Goal: Task Accomplishment & Management: Manage account settings

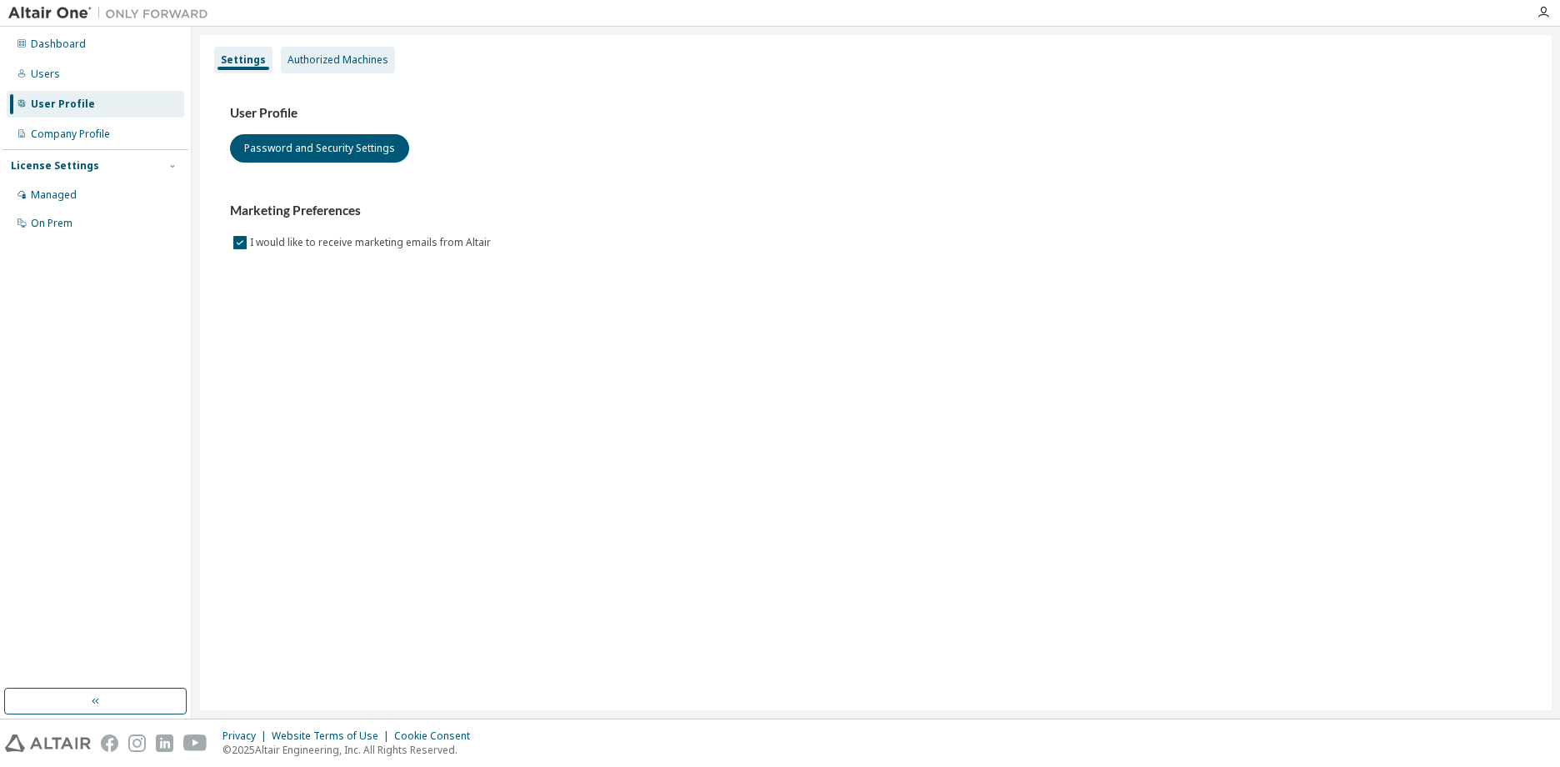
click at [332, 63] on div "Authorized Machines" at bounding box center [337, 59] width 101 height 13
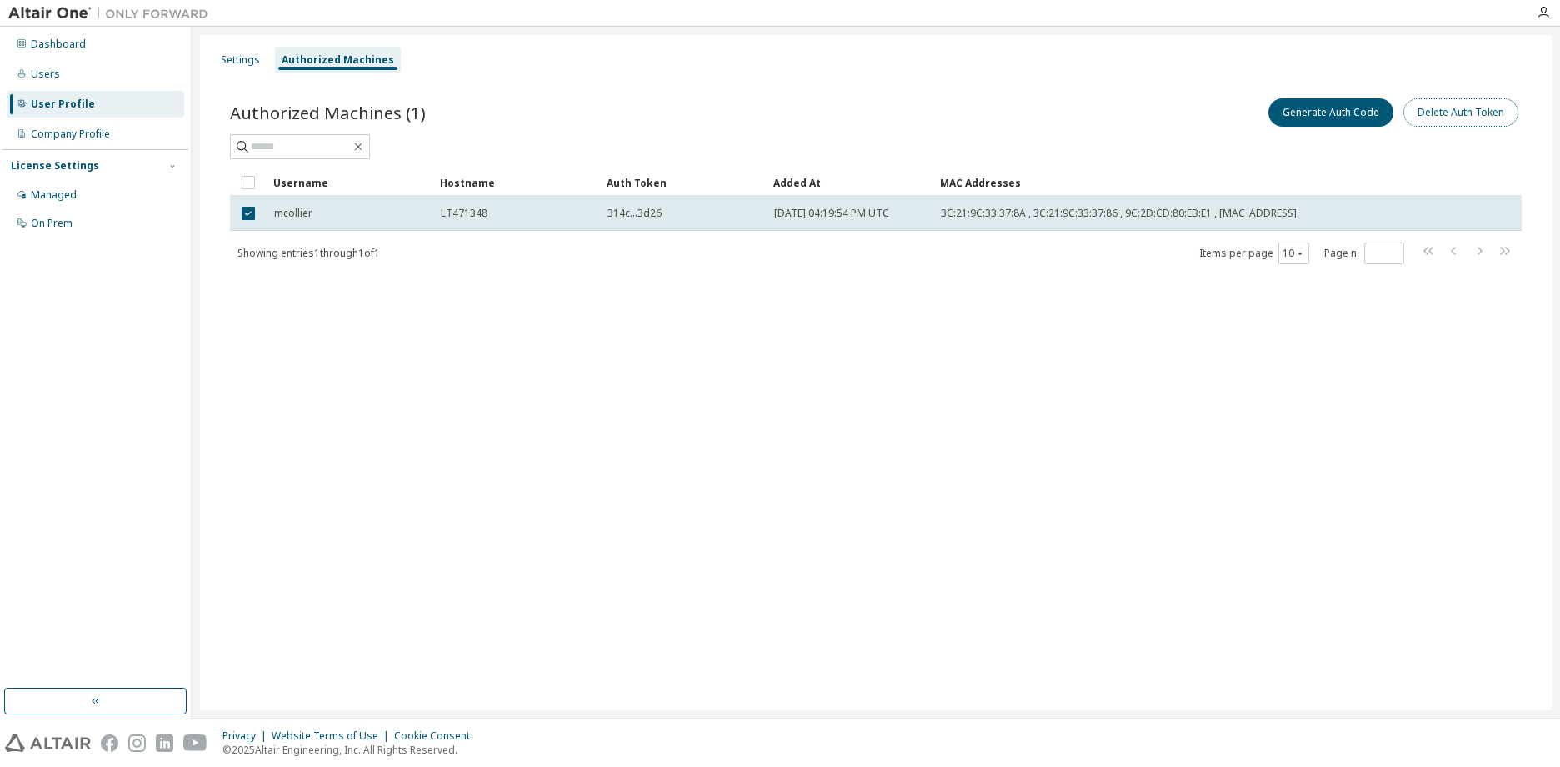
click at [1465, 115] on button "Delete Auth Token" at bounding box center [1460, 112] width 115 height 28
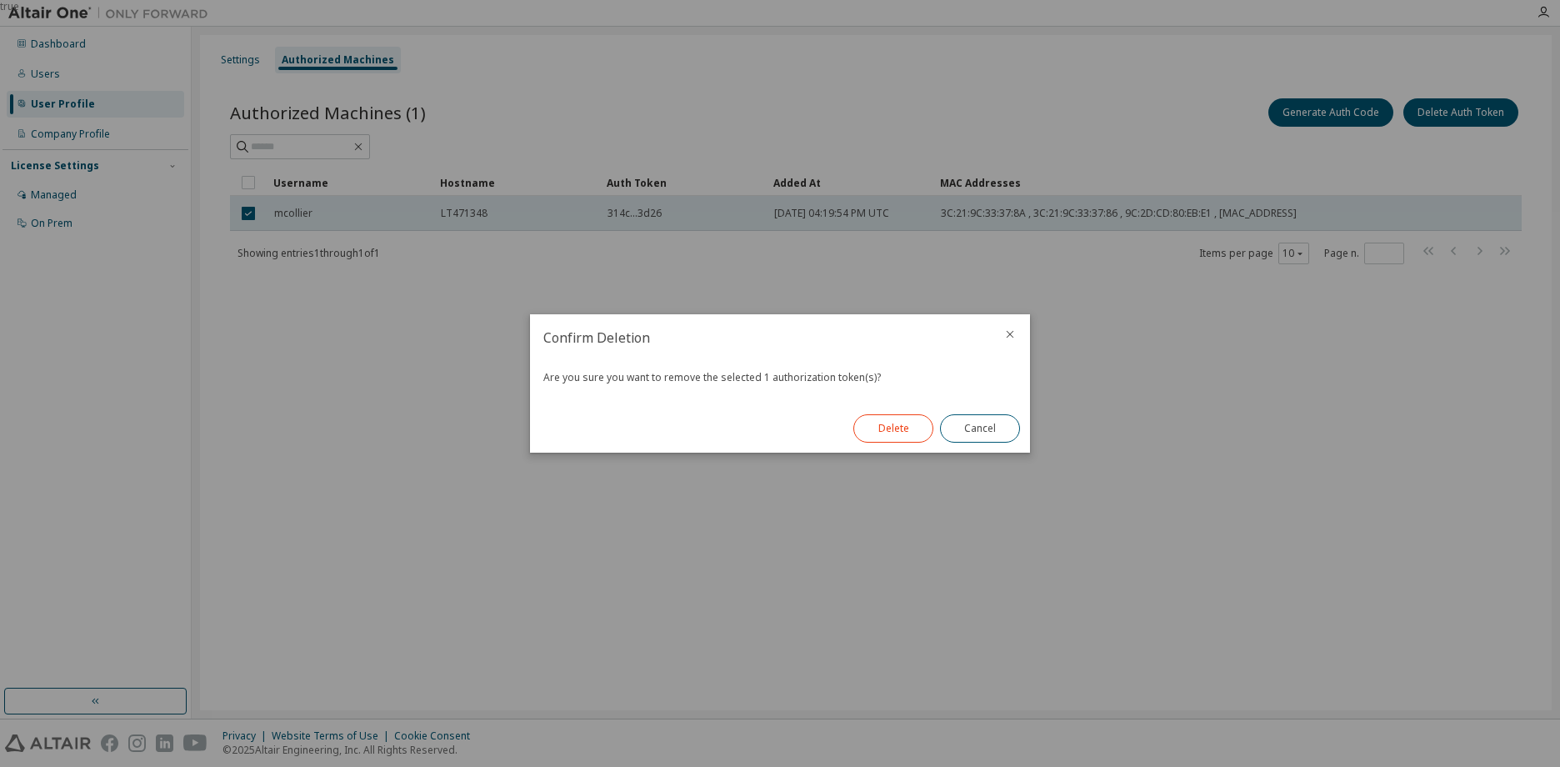
click at [883, 432] on button "Delete" at bounding box center [893, 428] width 80 height 28
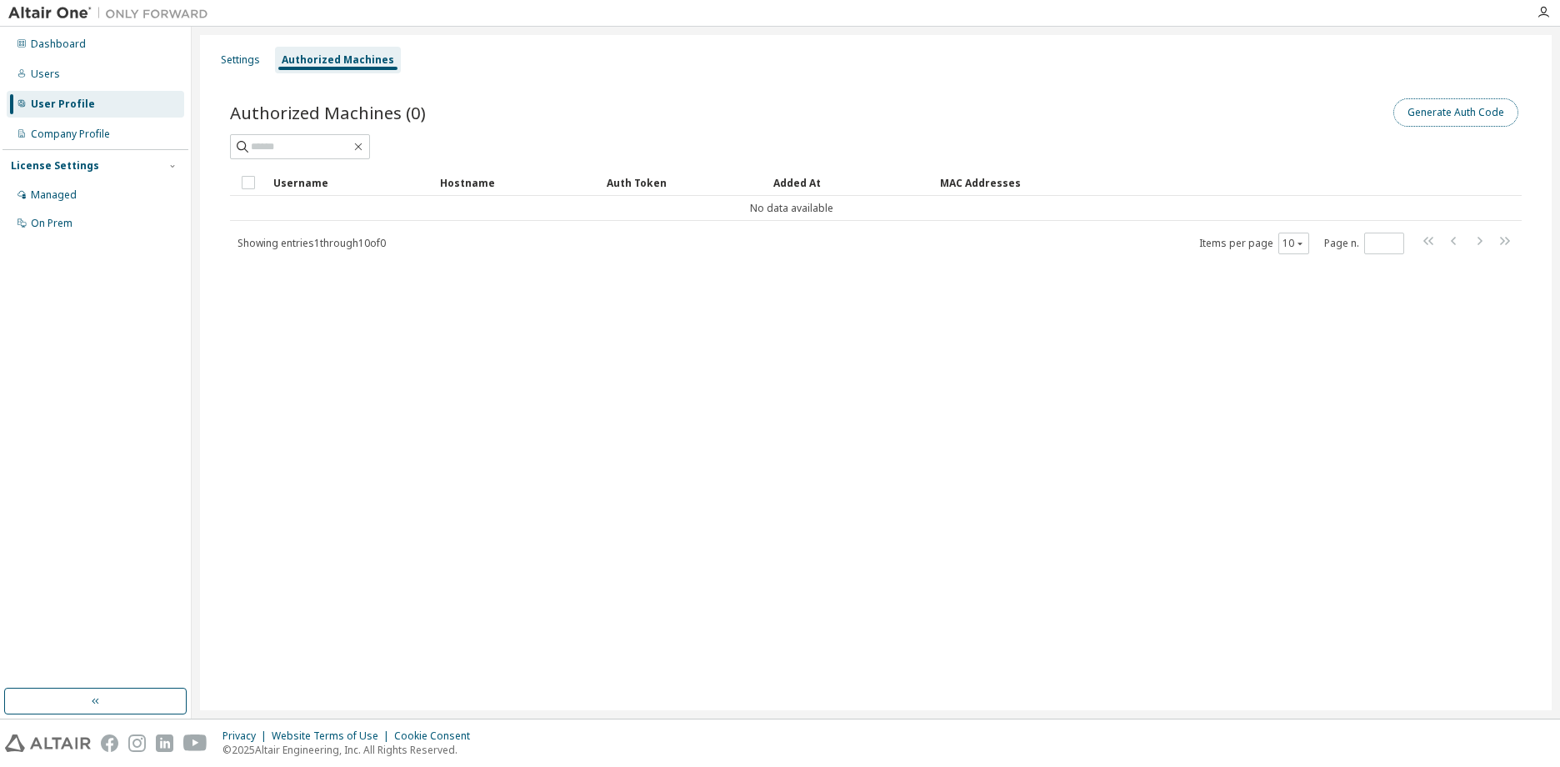
click at [1467, 115] on button "Generate Auth Code" at bounding box center [1455, 112] width 125 height 28
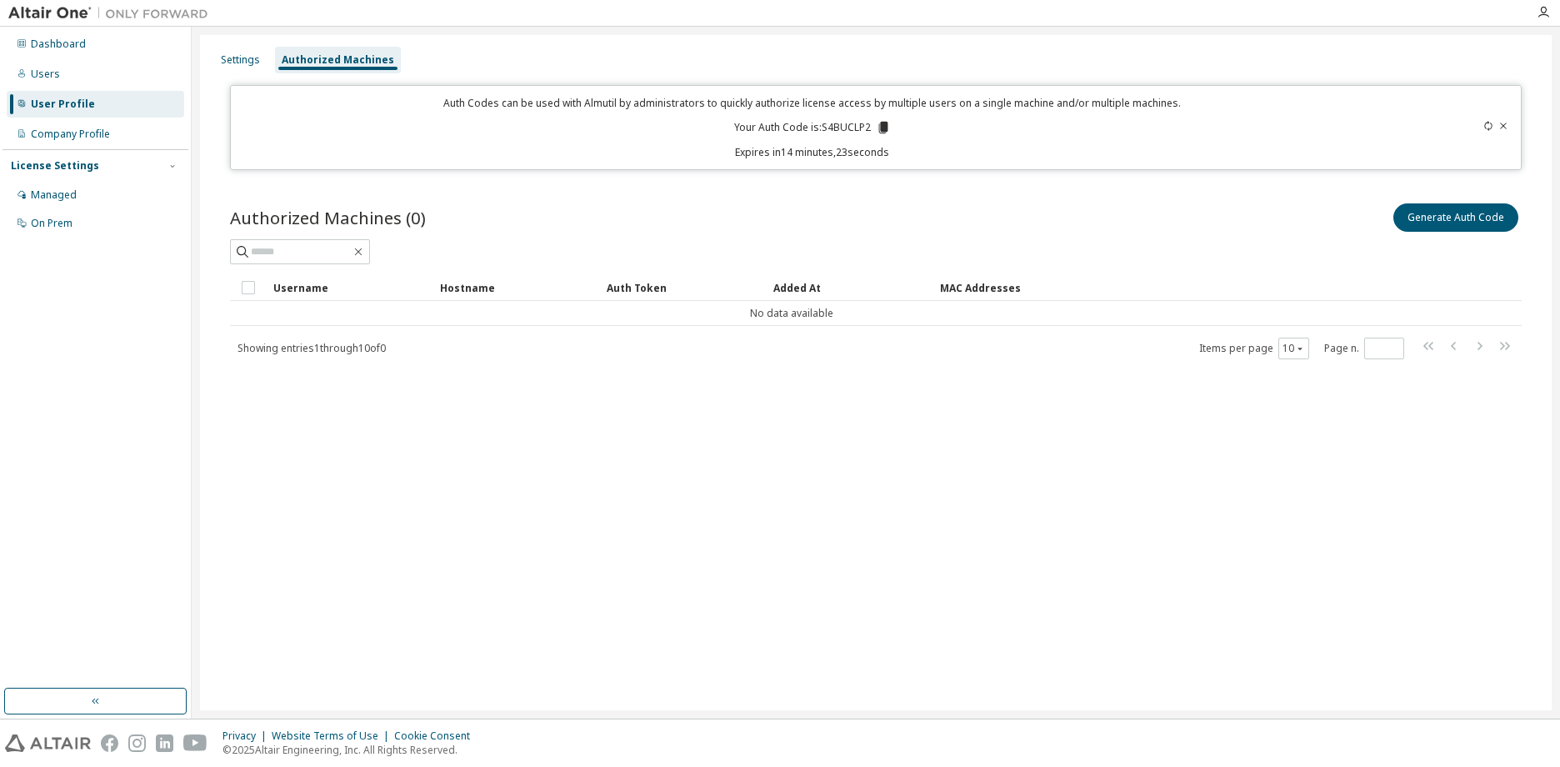
click at [857, 52] on div "Settings Authorized Machines" at bounding box center [875, 60] width 1331 height 30
click at [884, 129] on icon at bounding box center [882, 128] width 9 height 12
drag, startPoint x: 238, startPoint y: 56, endPoint x: 270, endPoint y: 55, distance: 31.7
click at [238, 56] on div "Settings" at bounding box center [240, 59] width 39 height 13
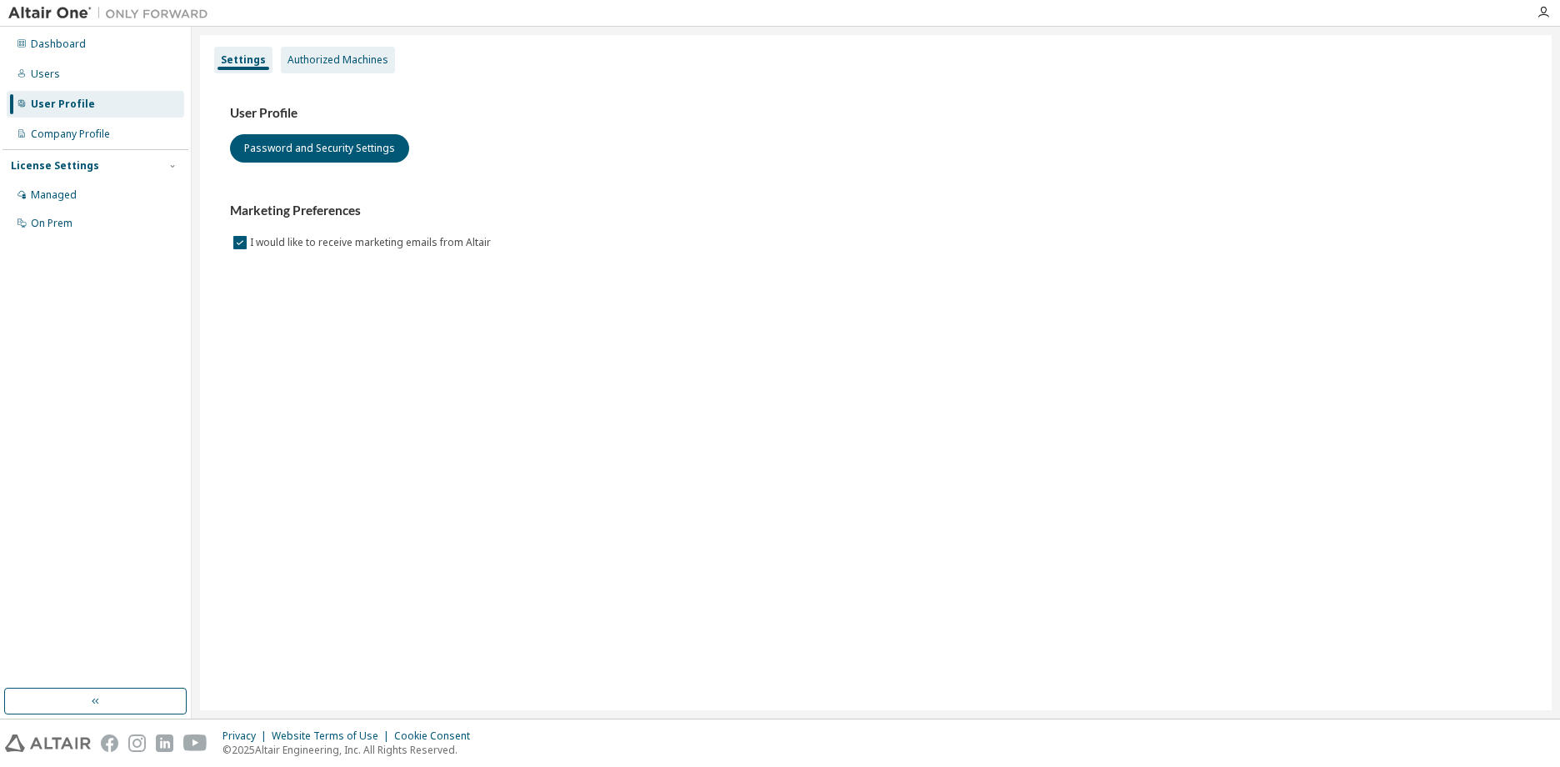
click at [307, 58] on div "Authorized Machines" at bounding box center [337, 59] width 101 height 13
